Goal: Task Accomplishment & Management: Use online tool/utility

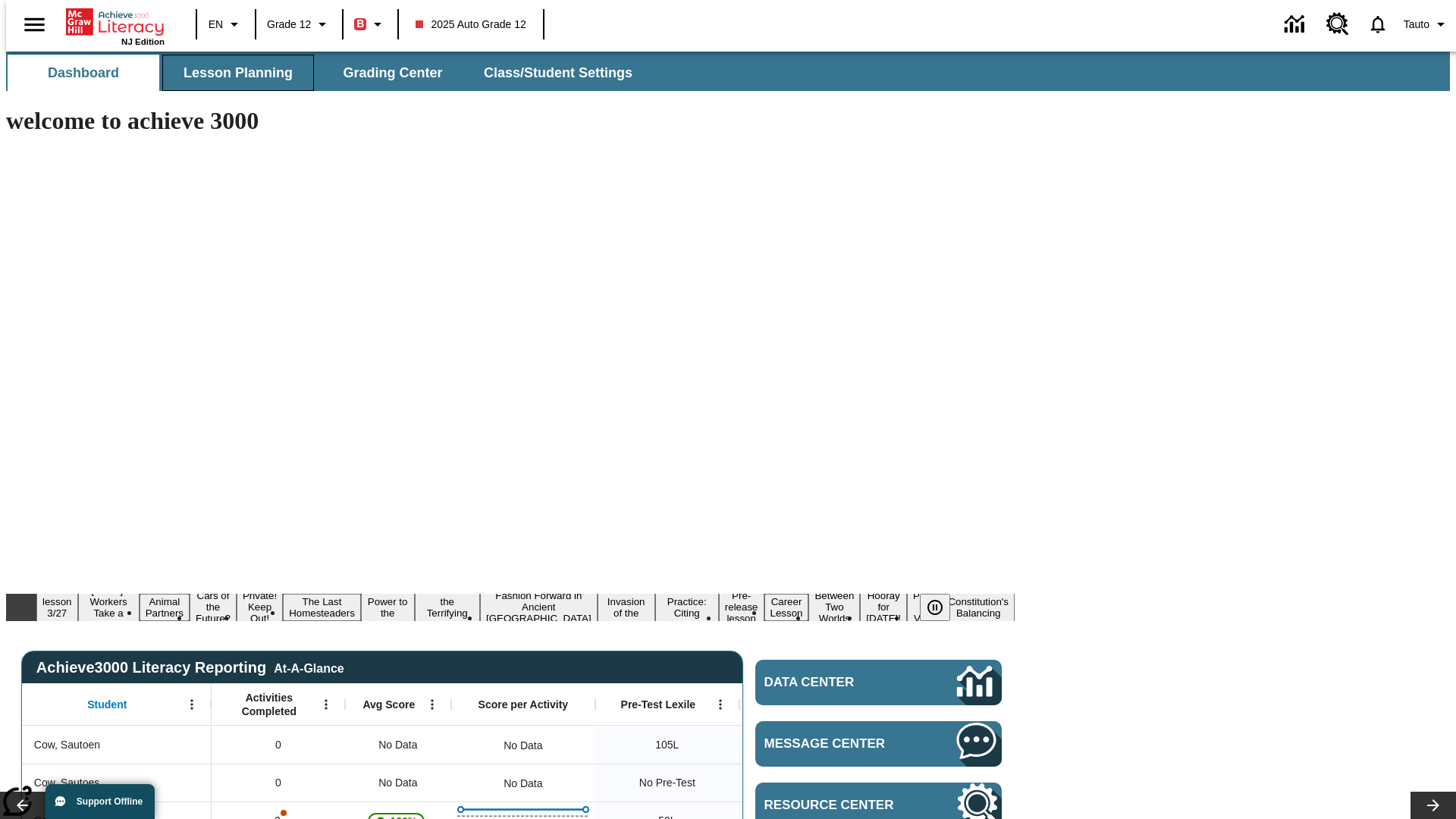
click at [232, 73] on span "Lesson Planning" at bounding box center [238, 73] width 109 height 18
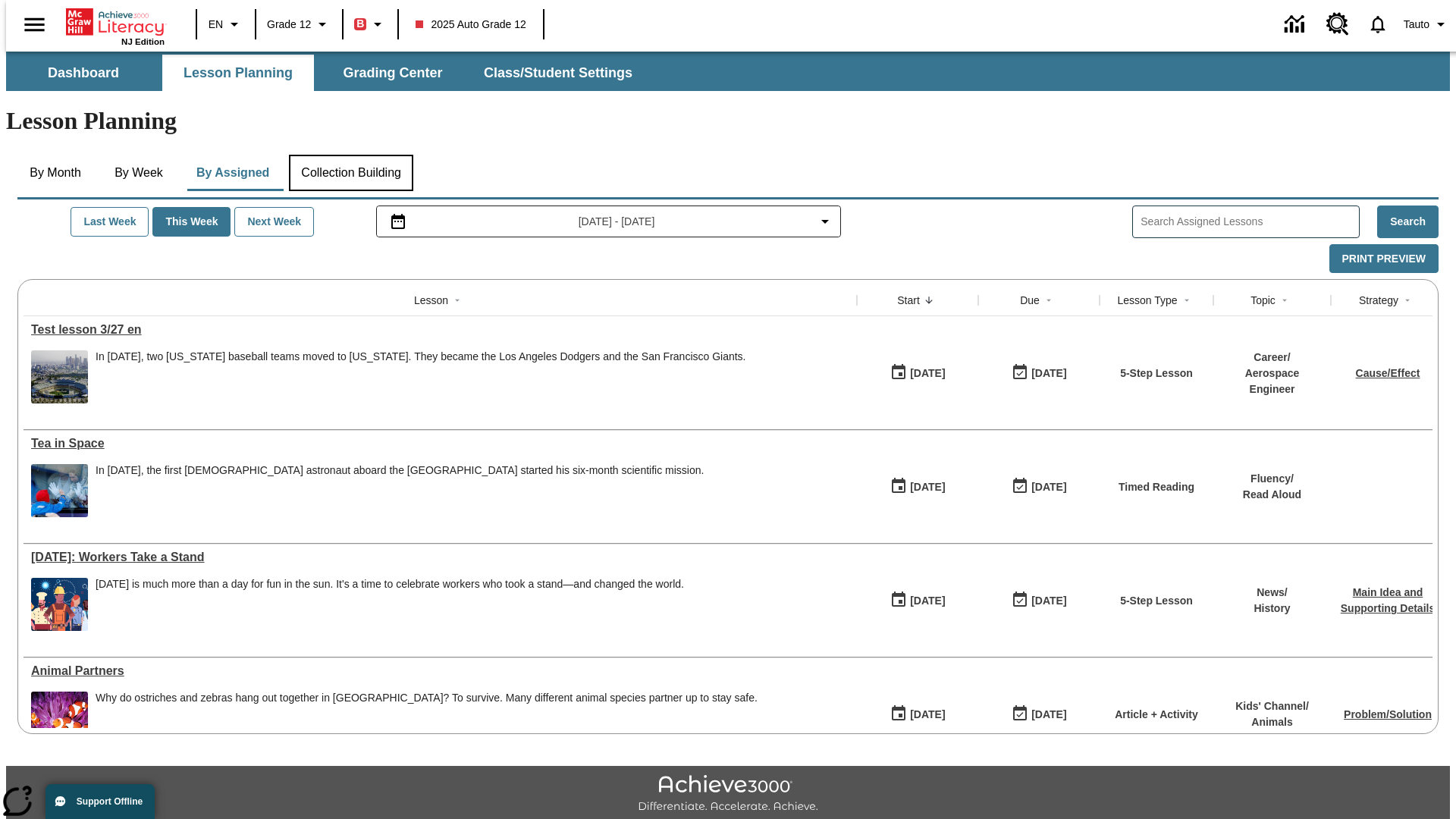
click at [351, 155] on button "Collection Building" at bounding box center [352, 172] width 125 height 36
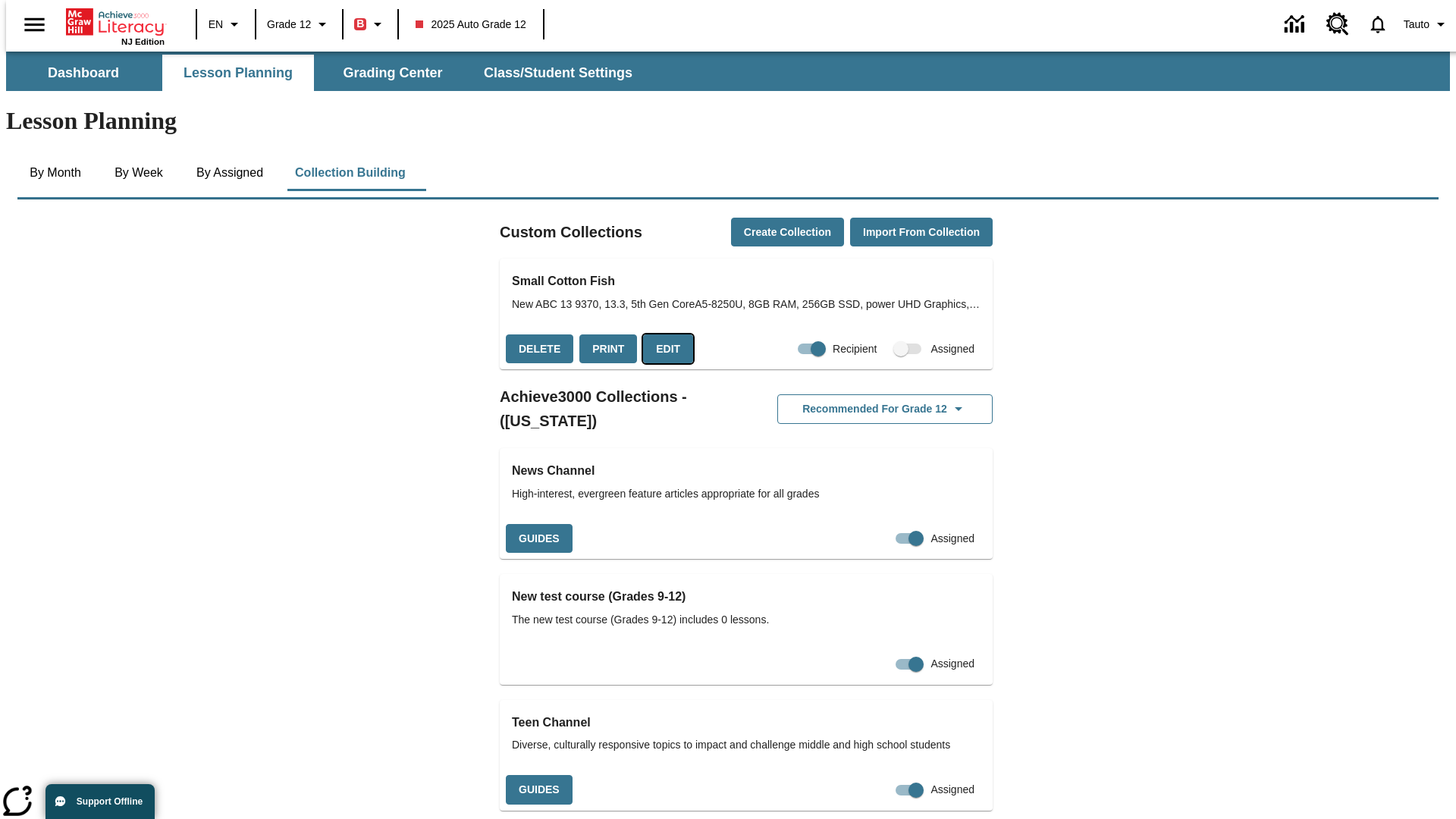
click at [662, 334] on button "Edit" at bounding box center [667, 349] width 50 height 29
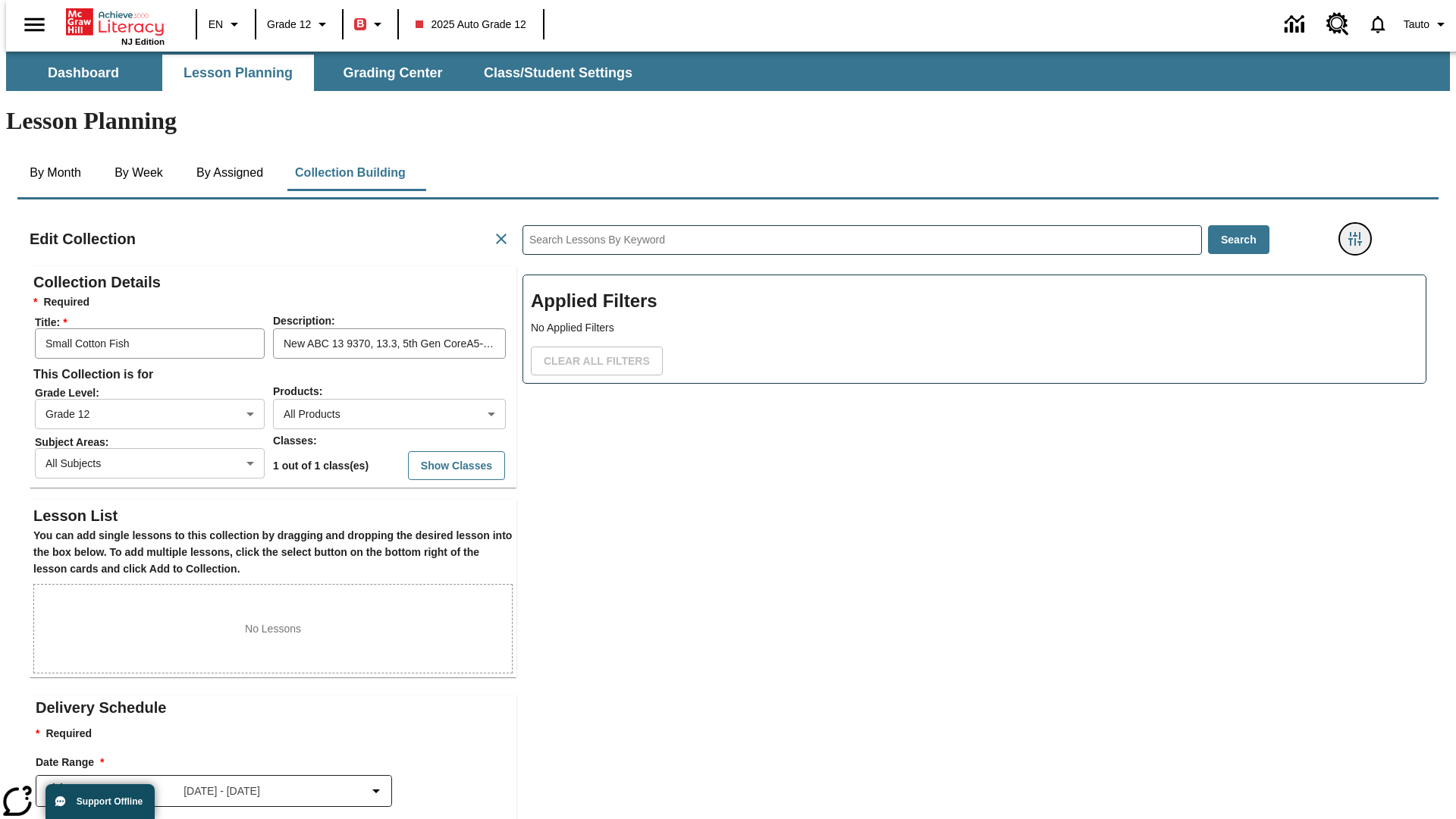
click at [1360, 232] on icon "Filters Side menu" at bounding box center [1355, 239] width 14 height 14
click at [1092, 187] on body "Skip to main content NJ Edition EN Grade 12 B 2025 Auto Grade 12 0 Tauto Dashbo…" at bounding box center [728, 527] width 1443 height 950
